Goal: Information Seeking & Learning: Learn about a topic

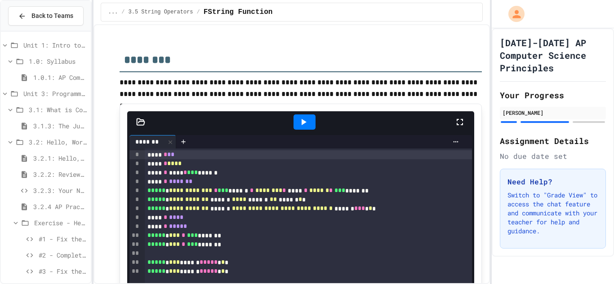
scroll to position [3, 0]
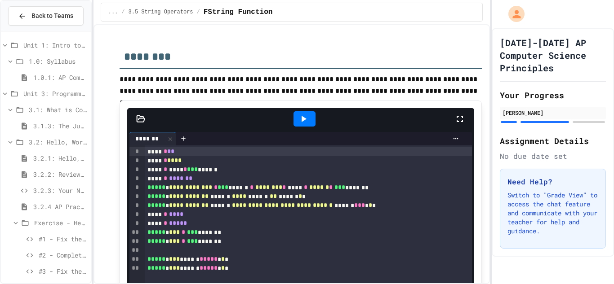
click at [300, 122] on icon at bounding box center [303, 119] width 11 height 11
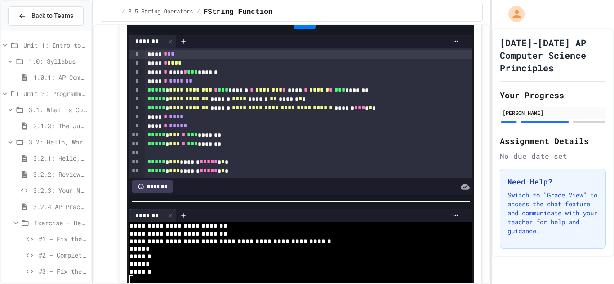
scroll to position [102, 0]
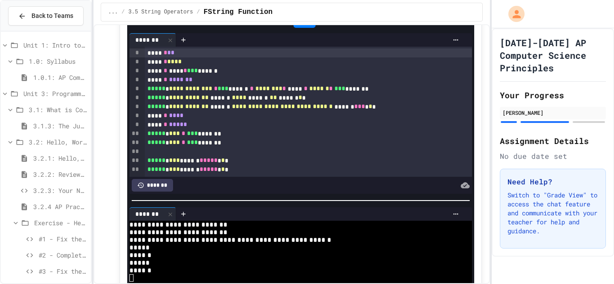
click at [244, 284] on div at bounding box center [307, 285] width 614 height 0
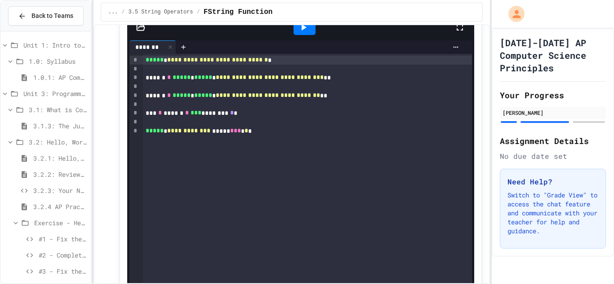
scroll to position [803, 0]
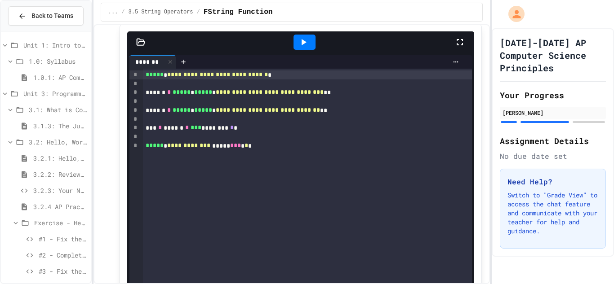
click at [303, 36] on div at bounding box center [304, 42] width 22 height 15
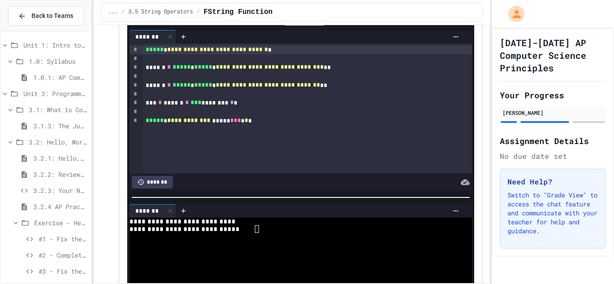
scroll to position [831, 0]
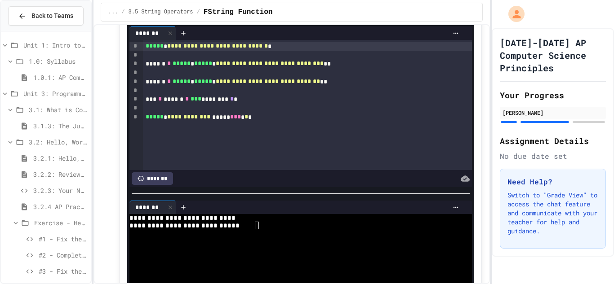
click at [257, 231] on div at bounding box center [297, 234] width 336 height 8
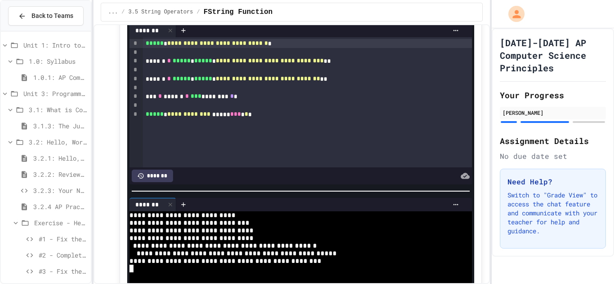
scroll to position [793, 0]
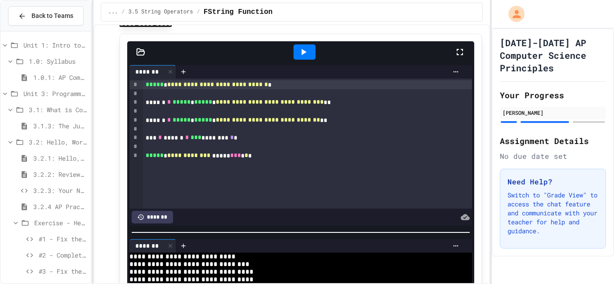
click at [306, 53] on icon at bounding box center [303, 52] width 11 height 11
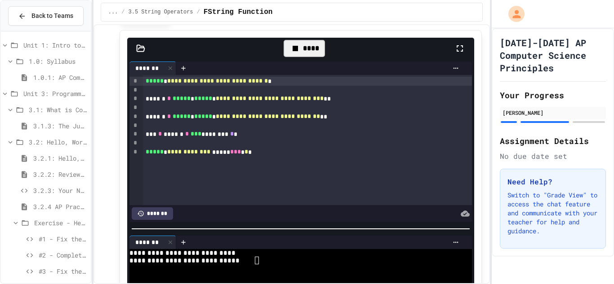
scroll to position [825, 0]
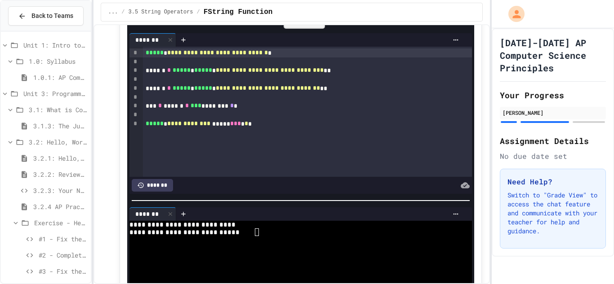
click at [258, 232] on textarea "Terminal input" at bounding box center [257, 233] width 4 height 8
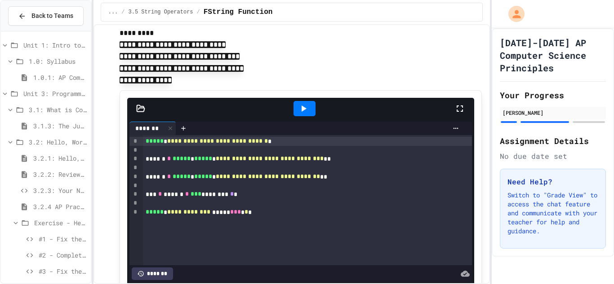
scroll to position [741, 0]
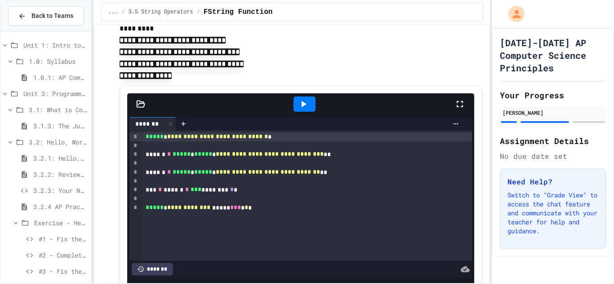
click at [306, 105] on icon at bounding box center [303, 104] width 11 height 11
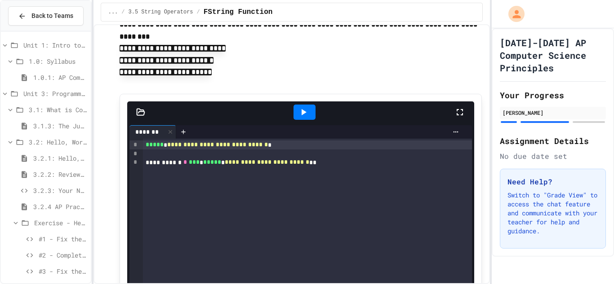
scroll to position [1330, 0]
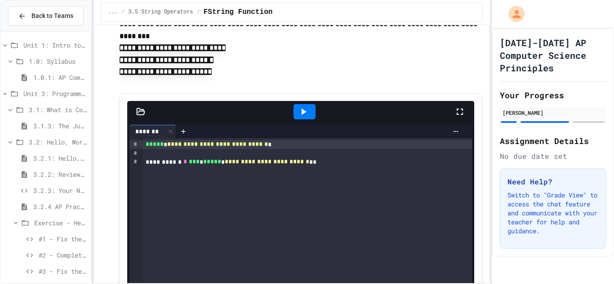
click at [366, 149] on div at bounding box center [307, 153] width 329 height 9
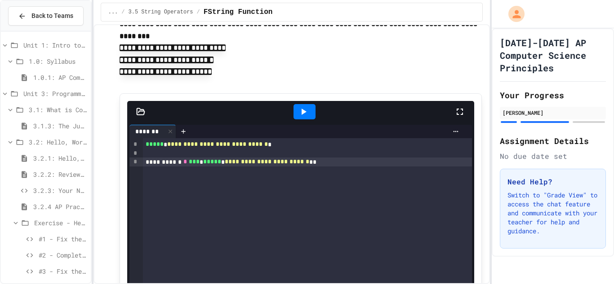
click at [422, 158] on div "**********" at bounding box center [307, 162] width 329 height 9
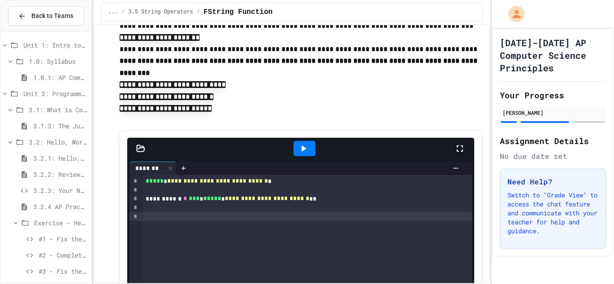
scroll to position [1291, 0]
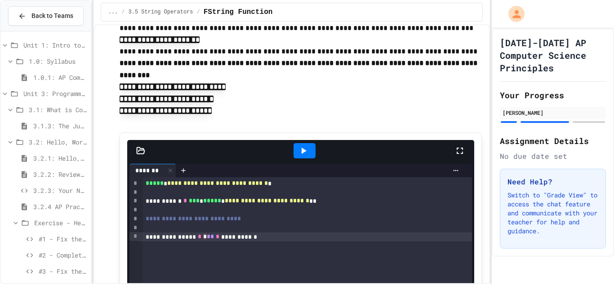
click at [346, 233] on div "**********" at bounding box center [307, 237] width 329 height 9
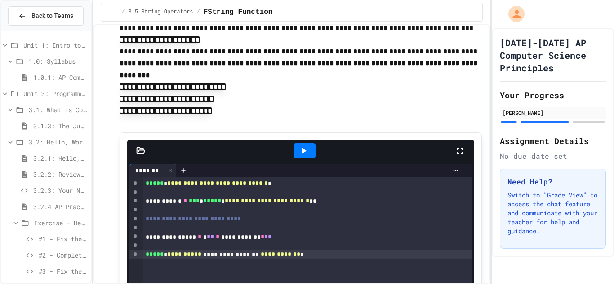
click at [311, 143] on div at bounding box center [304, 150] width 22 height 15
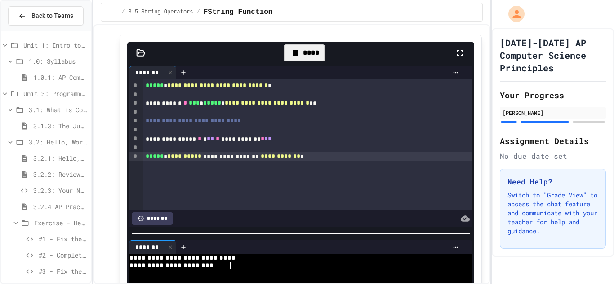
scroll to position [1392, 0]
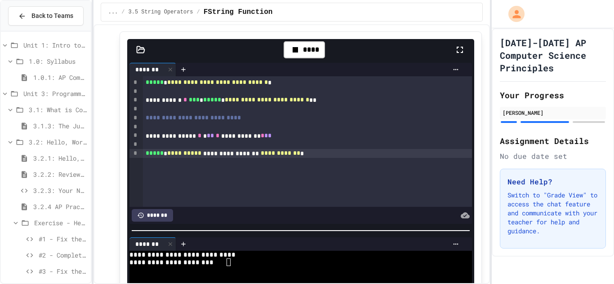
click at [229, 259] on textarea "Terminal input" at bounding box center [228, 263] width 4 height 8
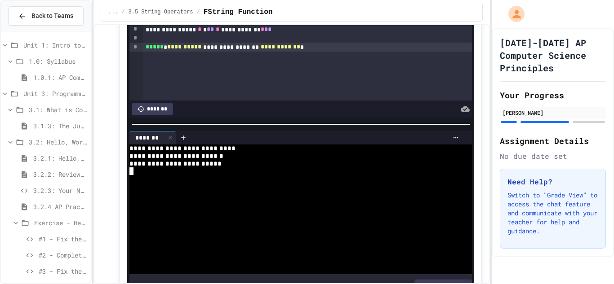
scroll to position [1598, 0]
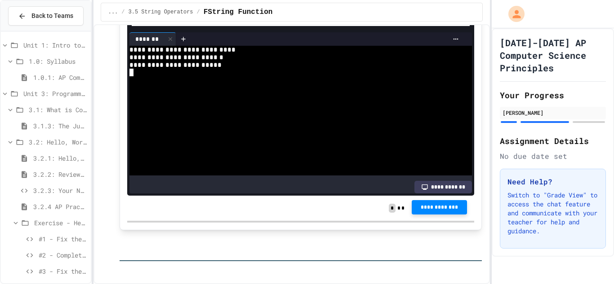
click at [446, 204] on span "**********" at bounding box center [439, 207] width 41 height 7
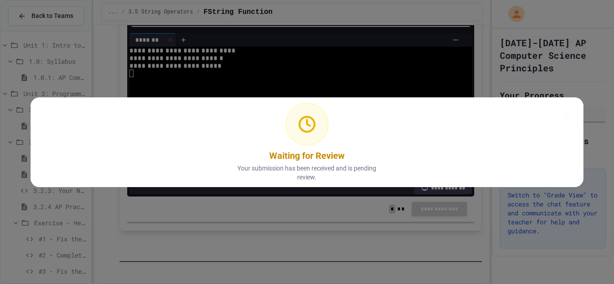
scroll to position [1597, 0]
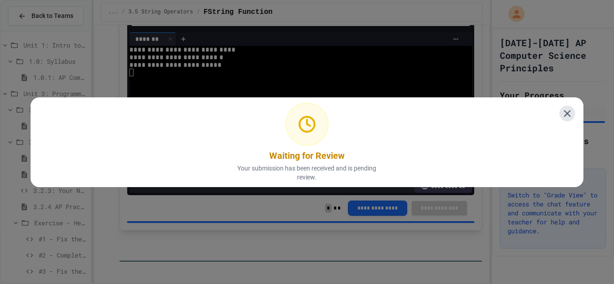
click at [565, 110] on icon at bounding box center [567, 113] width 12 height 12
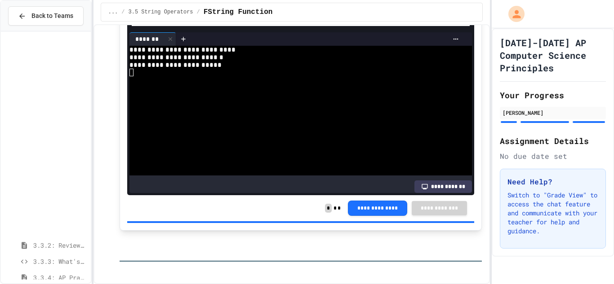
scroll to position [409, 0]
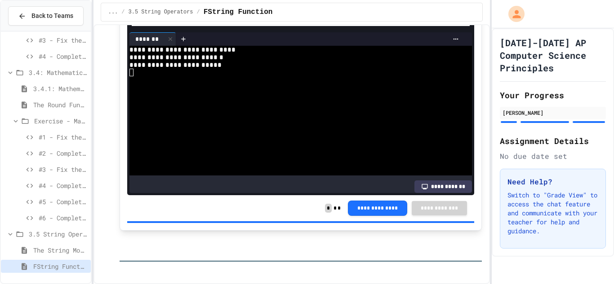
click at [50, 253] on span "The String Module" at bounding box center [60, 250] width 54 height 9
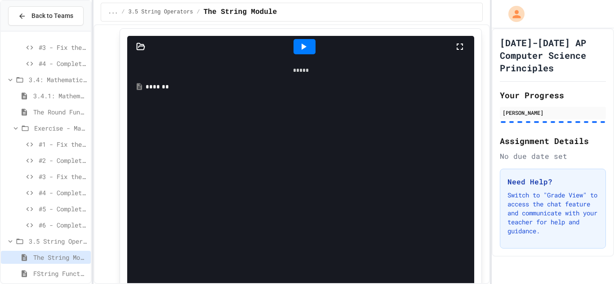
scroll to position [6218, 0]
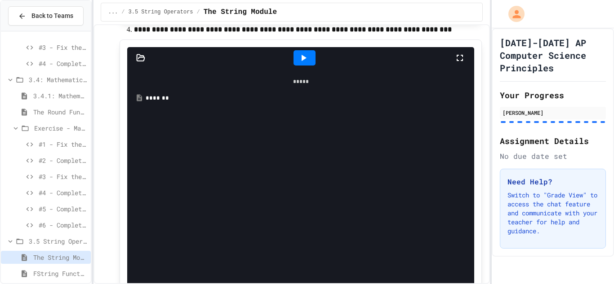
click at [219, 100] on div "*******" at bounding box center [308, 98] width 324 height 9
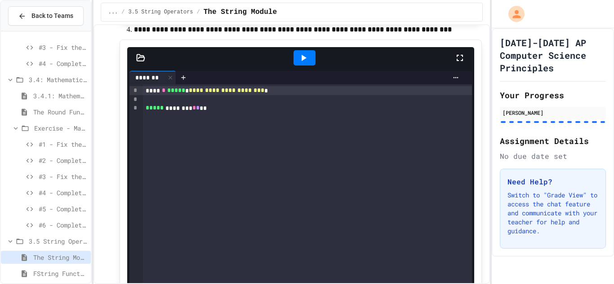
click at [120, 54] on div "**********" at bounding box center [301, 242] width 363 height 404
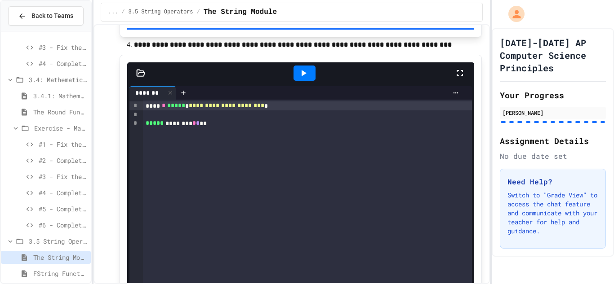
scroll to position [6202, 0]
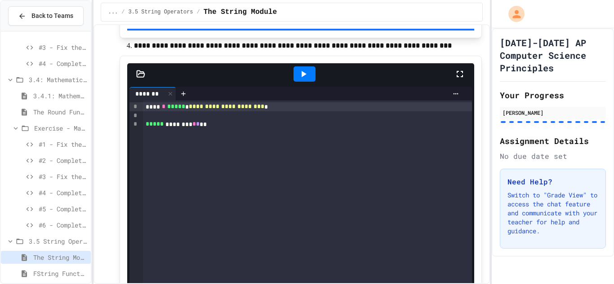
click at [311, 76] on div at bounding box center [304, 74] width 22 height 15
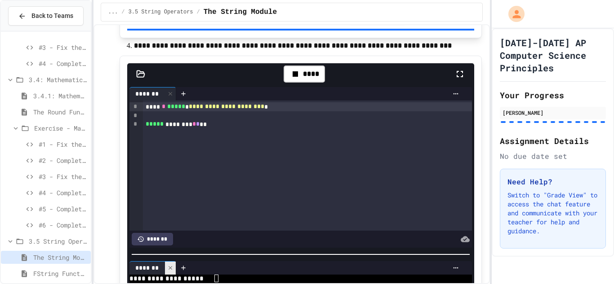
click at [173, 267] on div at bounding box center [170, 268] width 11 height 13
